Goal: Task Accomplishment & Management: Find specific page/section

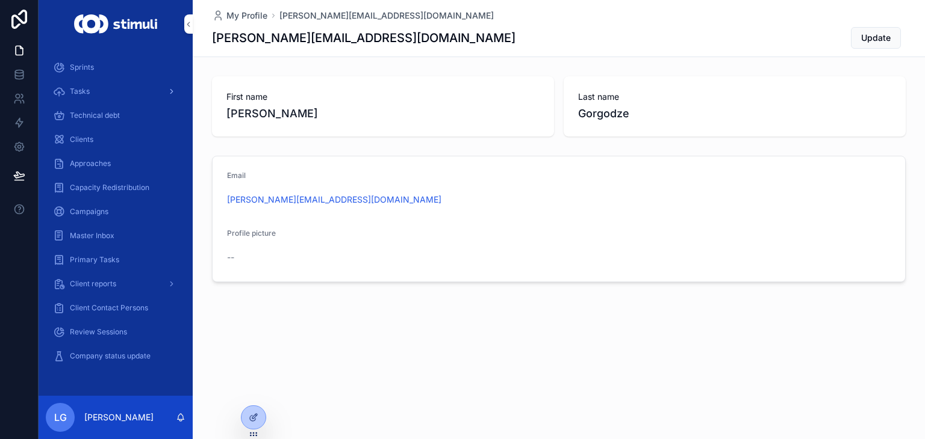
click at [102, 90] on div "Tasks" at bounding box center [115, 91] width 125 height 19
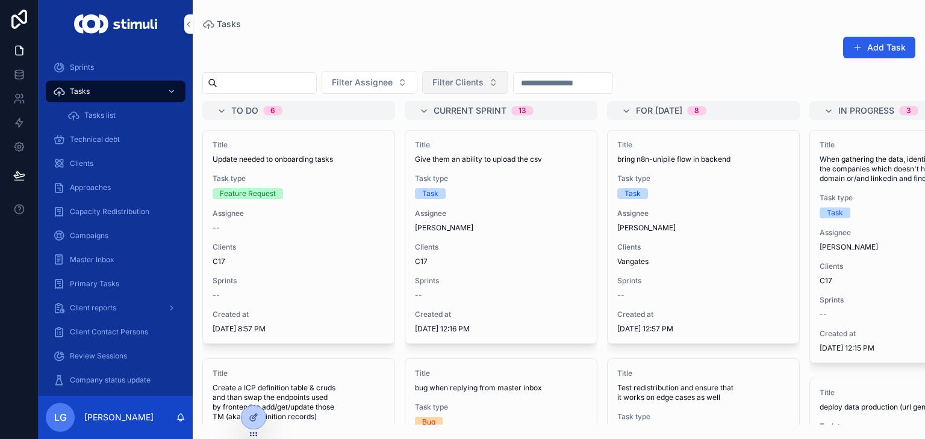
click at [483, 85] on span "Filter Clients" at bounding box center [457, 82] width 51 height 12
type input "****"
click at [438, 127] on span "Vangates" at bounding box center [433, 131] width 37 height 12
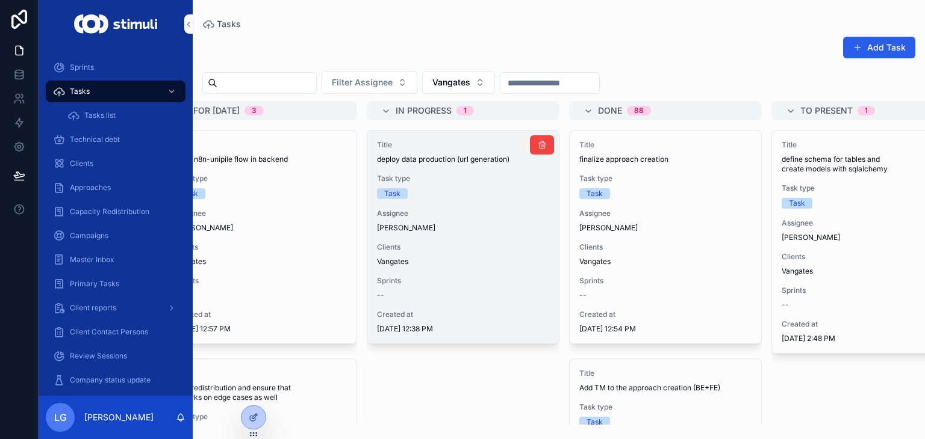
scroll to position [0, 491]
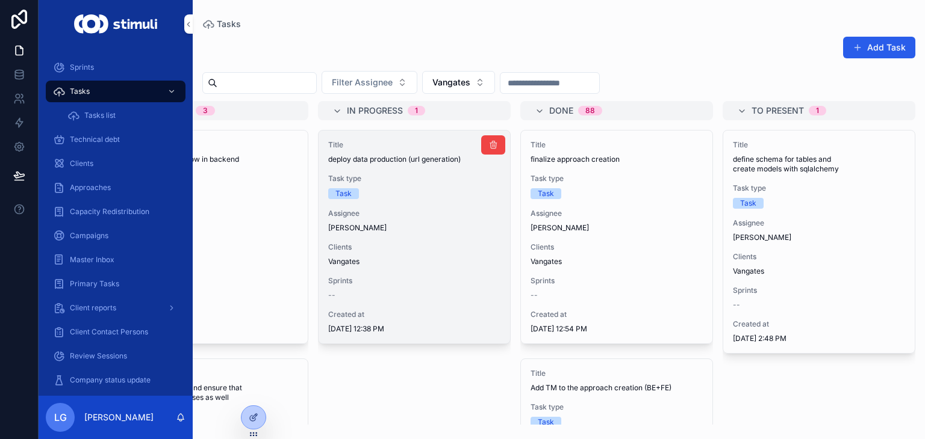
click at [441, 282] on span "Sprints" at bounding box center [414, 281] width 172 height 10
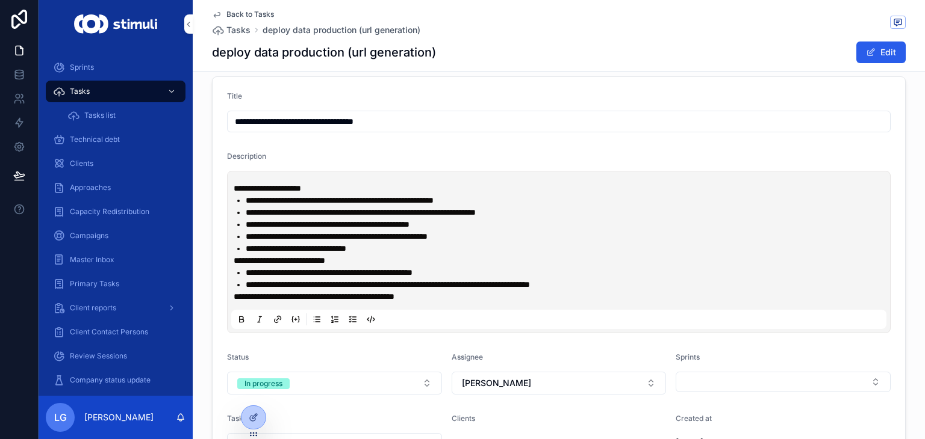
scroll to position [14, 0]
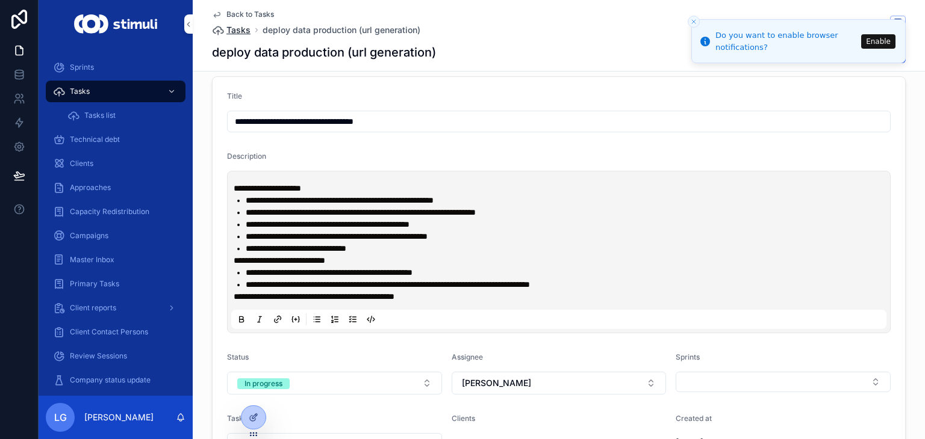
click at [232, 28] on span "Tasks" at bounding box center [238, 30] width 24 height 12
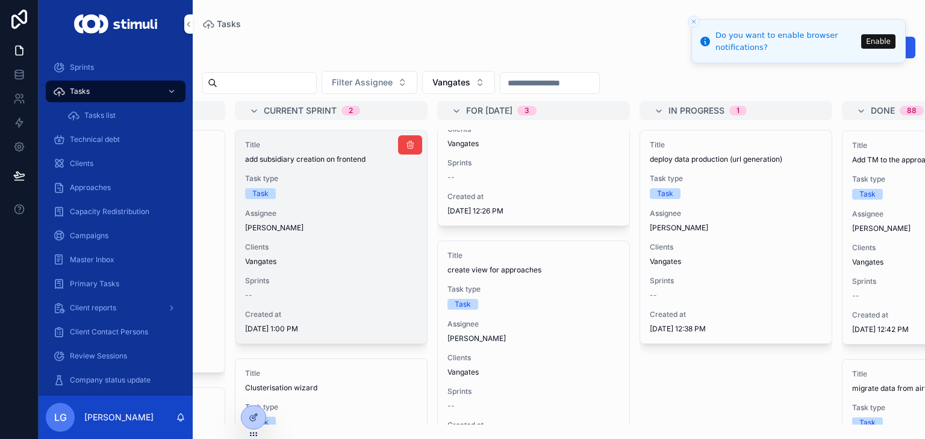
scroll to position [166, 0]
